Goal: Entertainment & Leisure: Consume media (video, audio)

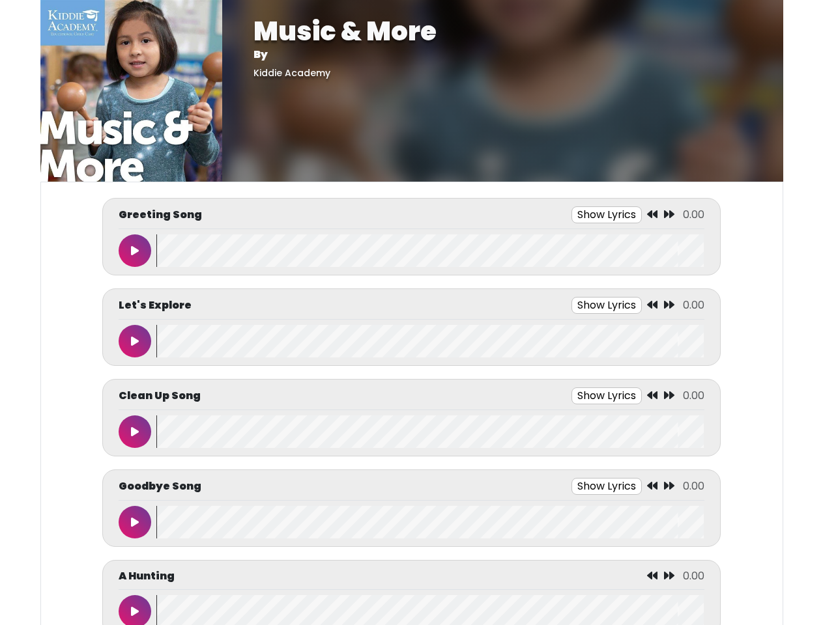
click at [606, 215] on button "Show Lyrics" at bounding box center [606, 214] width 70 height 17
click at [653, 215] on icon at bounding box center [652, 214] width 10 height 10
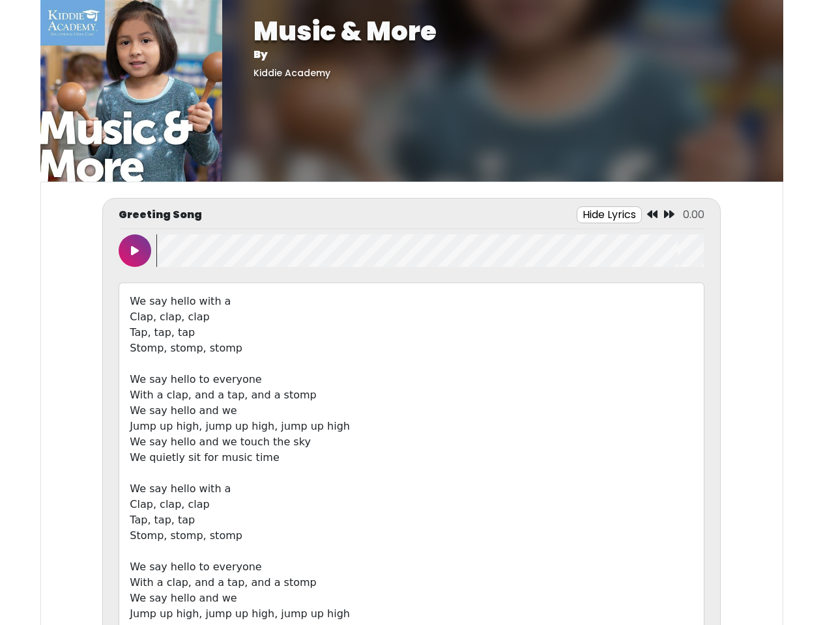
click at [669, 215] on icon at bounding box center [669, 214] width 10 height 10
click at [135, 251] on icon at bounding box center [135, 251] width 8 height 10
click at [430, 251] on wave at bounding box center [429, 250] width 547 height 33
click at [606, 305] on div "We say hello with a Clap, clap, clap Tap, tap, tap Stomp, stomp, stomp We say h…" at bounding box center [411, 474] width 585 height 382
click at [653, 305] on div "We say hello with a Clap, clap, clap Tap, tap, tap Stomp, stomp, stomp We say h…" at bounding box center [411, 474] width 585 height 382
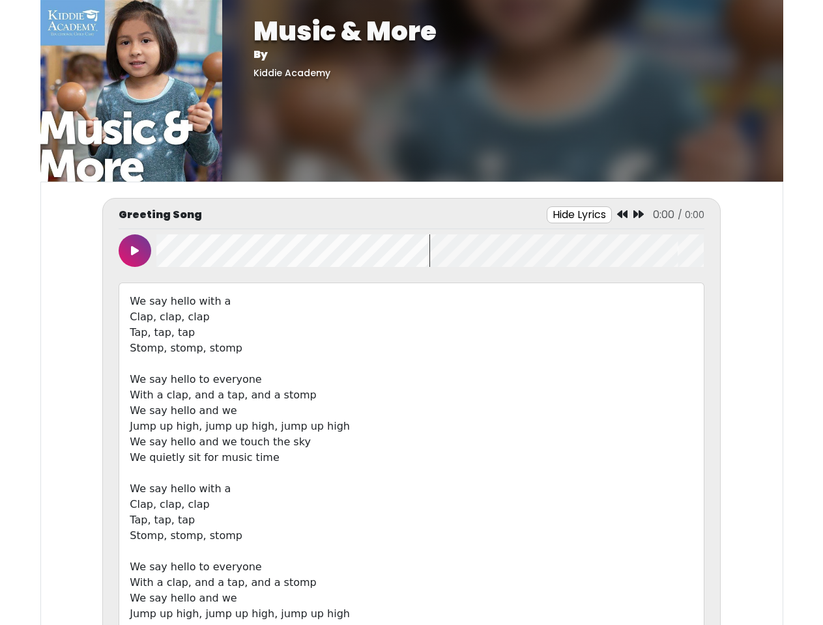
click at [669, 305] on div "We say hello with a Clap, clap, clap Tap, tap, tap Stomp, stomp, stomp We say h…" at bounding box center [411, 474] width 585 height 382
click at [135, 341] on div "We say hello with a Clap, clap, clap Tap, tap, tap Stomp, stomp, stomp We say h…" at bounding box center [411, 474] width 585 height 382
click at [430, 341] on div "We say hello with a Clap, clap, clap Tap, tap, tap Stomp, stomp, stomp We say h…" at bounding box center [411, 474] width 585 height 382
